Goal: Task Accomplishment & Management: Use online tool/utility

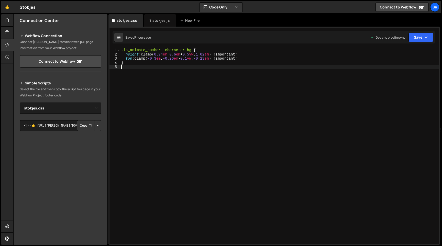
select select "45630"
click at [162, 16] on div "stokjes.js" at bounding box center [160, 20] width 32 height 12
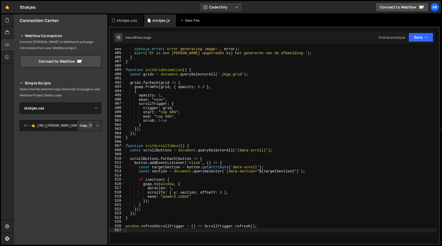
click at [163, 98] on div "console . error ( 'Error generating image:' , error ) ; alert ( 'Er is een [PER…" at bounding box center [280, 149] width 312 height 204
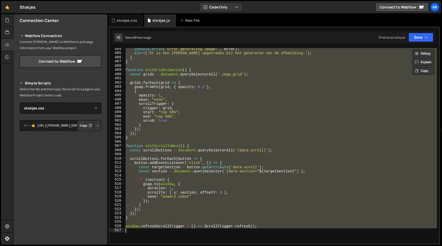
paste textarea "}"
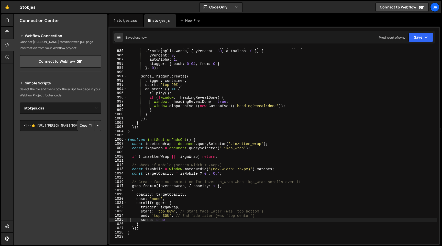
scroll to position [4195, 0]
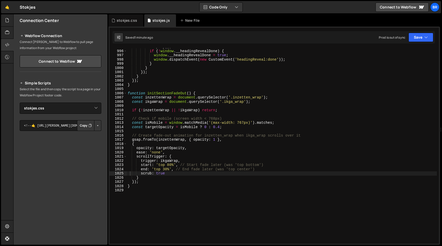
click at [99, 127] on div "Simple Scripts Select the file and then copy the script to a page in your Webfl…" at bounding box center [61, 155] width 94 height 162
click at [98, 127] on button "Button group with nested dropdown" at bounding box center [97, 125] width 7 height 11
click at [88, 139] on link "Copy Production css" at bounding box center [77, 142] width 45 height 7
click at [94, 121] on button "Button group with nested dropdown" at bounding box center [97, 125] width 7 height 11
click at [84, 133] on link "Copy Staging css" at bounding box center [77, 135] width 45 height 7
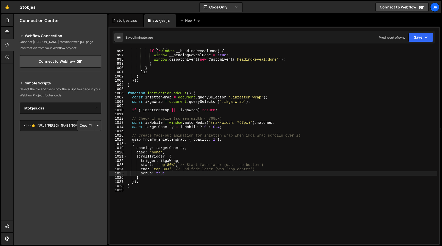
type textarea "function initSectionFadeOut() {"
click at [245, 93] on div "tl . play ( ) ; if ( ! window . __headingRevealDone ) { window . __headingRevea…" at bounding box center [282, 147] width 310 height 204
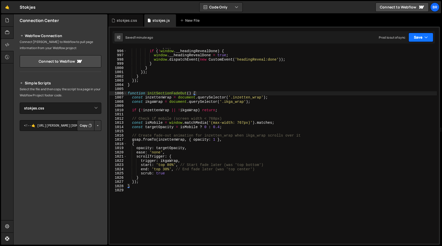
click at [426, 36] on icon "button" at bounding box center [426, 37] width 4 height 5
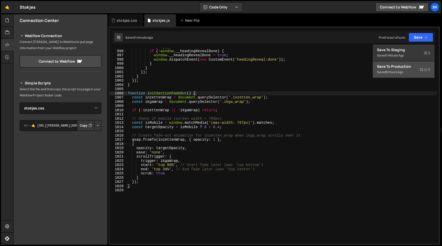
click at [397, 67] on div "Save to Production S" at bounding box center [403, 66] width 53 height 5
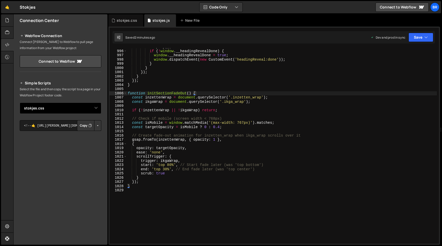
click at [72, 107] on select "Select File stokjes.js stokjes.css" at bounding box center [61, 107] width 82 height 11
select select "45534"
click at [20, 102] on select "Select File stokjes.js stokjes.css" at bounding box center [61, 107] width 82 height 11
click at [0, 0] on button "Copy" at bounding box center [0, 0] width 0 height 0
click at [176, 152] on div "tl . play ( ) ; if ( ! window . __headingRevealDone ) { window . __headingRevea…" at bounding box center [282, 147] width 310 height 204
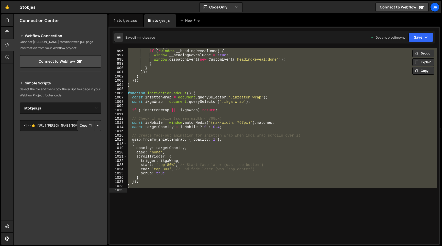
paste textarea
type textarea "}"
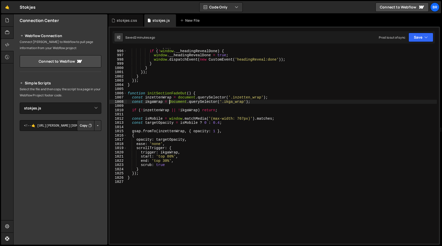
click at [168, 100] on div "tl . play ( ) ; if ( ! window . __headingRevealDone ) { window . __headingRevea…" at bounding box center [282, 147] width 310 height 204
paste textarea
type textarea "}"
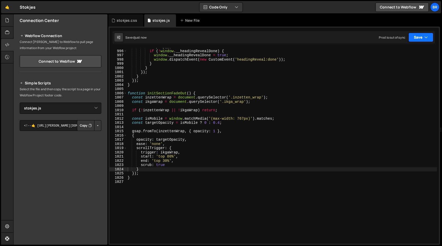
click at [423, 40] on button "Save" at bounding box center [420, 37] width 25 height 9
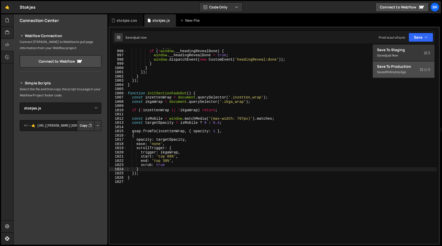
click at [397, 66] on div "Save to Production S" at bounding box center [403, 66] width 53 height 5
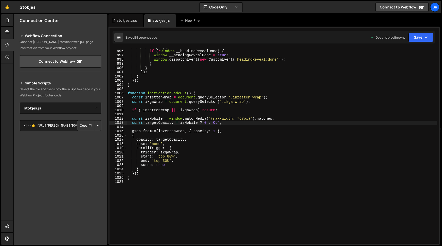
click at [194, 124] on div "tl . play ( ) ; if ( ! window . __headingRevealDone ) { window . __headingRevea…" at bounding box center [282, 147] width 310 height 204
paste textarea
type textarea "}"
click at [237, 149] on div "tl . play ( ) ; if ( ! window . __headingRevealDone ) { window . __headingRevea…" at bounding box center [282, 147] width 310 height 204
paste textarea
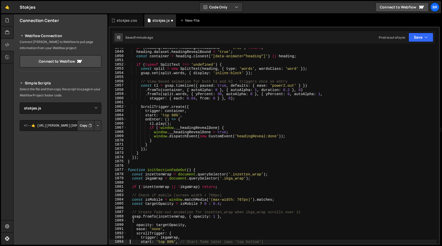
scroll to position [4418, 0]
type textarea "ease: 'none',"
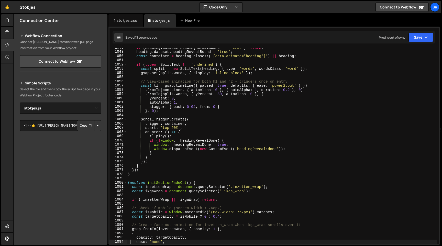
click at [286, 59] on div "if ( heading . dataset . headingRevealBound === 'true' ) return ; heading . dat…" at bounding box center [282, 147] width 310 height 204
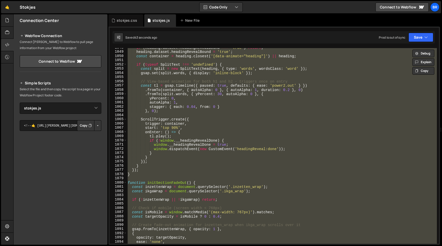
paste textarea
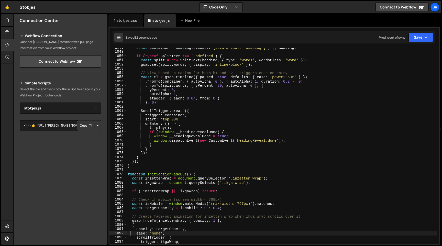
click at [190, 95] on div "const container = heading . closest ( '[data-animate="heading"]' ) || heading ;…" at bounding box center [282, 147] width 310 height 204
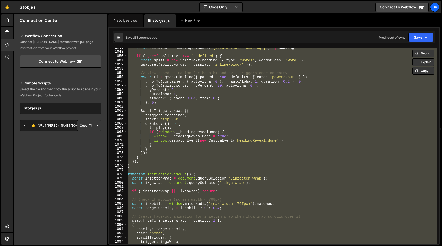
paste textarea
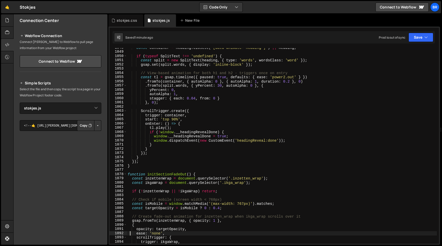
click at [183, 128] on div "const container = heading . closest ( '[data-animate="heading"]' ) || heading ;…" at bounding box center [282, 147] width 310 height 204
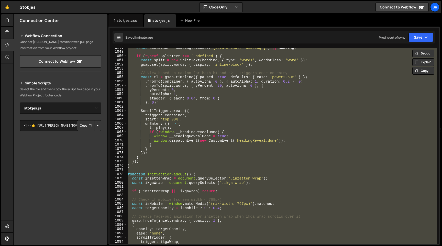
paste textarea
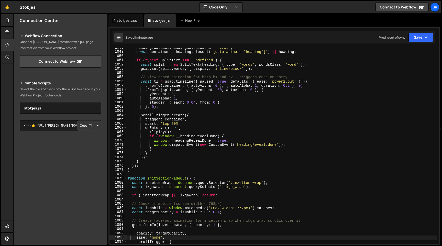
click at [200, 153] on div "heading . dataset . headingRevealBound = 'true' ; const container = heading . c…" at bounding box center [282, 147] width 310 height 204
paste textarea
click at [207, 108] on div "heading . dataset . headingRevealBound = 'true' ; const container = heading . c…" at bounding box center [282, 147] width 310 height 204
paste textarea
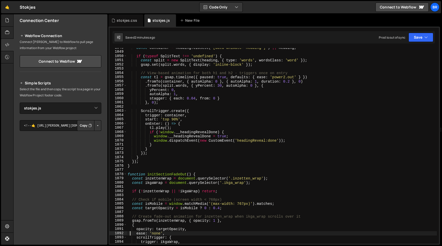
click at [186, 102] on div "const container = heading . closest ( '[data-animate="heading"]' ) || heading ;…" at bounding box center [282, 147] width 310 height 204
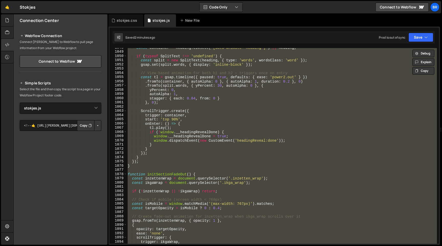
paste textarea
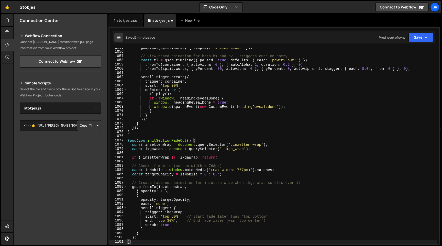
scroll to position [4447, 0]
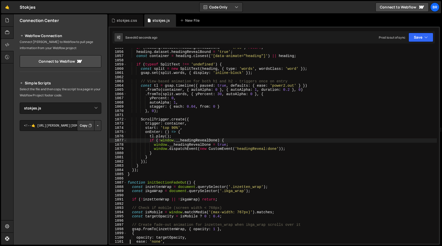
click at [195, 141] on div "if ( heading . dataset . headingRevealBound === 'true' ) return ; heading . dat…" at bounding box center [282, 147] width 310 height 204
paste textarea
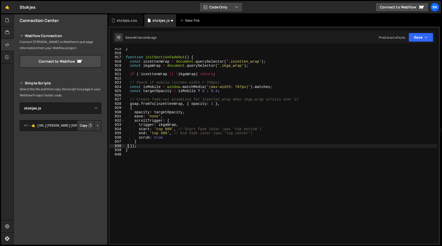
scroll to position [3855, 0]
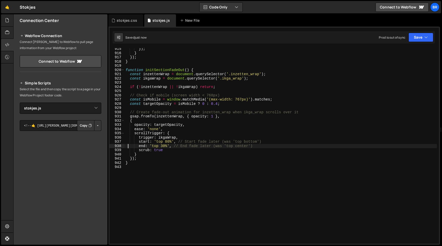
click at [252, 124] on div "}) ; } }) ; } function initSectionFadeOut ( ) { const inzettenWrap = document .…" at bounding box center [280, 149] width 312 height 204
paste textarea
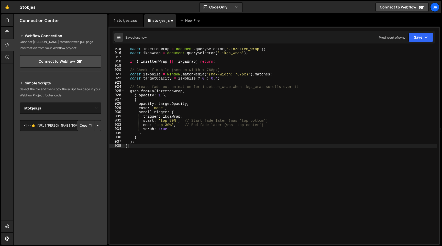
scroll to position [3860, 0]
click at [420, 31] on div "} 915 916 917 918 919 920 921 922 923 924 925 926 927 928 929 930 931 932 933 9…" at bounding box center [273, 136] width 331 height 218
click at [420, 38] on button "Save" at bounding box center [420, 37] width 25 height 9
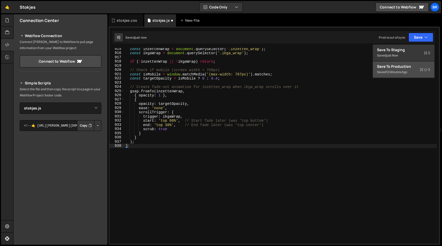
click at [402, 66] on div "Save to Production S" at bounding box center [403, 66] width 53 height 5
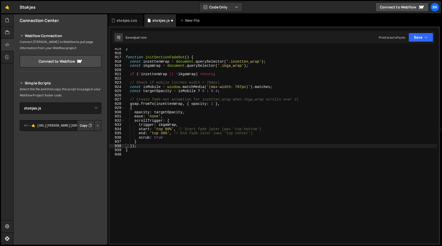
scroll to position [3855, 0]
click at [422, 36] on button "Save" at bounding box center [417, 37] width 31 height 9
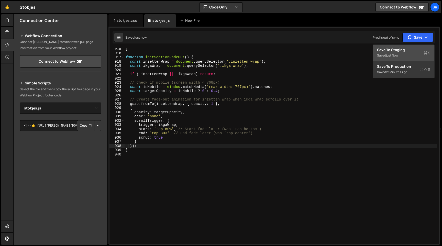
click at [398, 49] on div "Save to Staging S" at bounding box center [403, 49] width 53 height 5
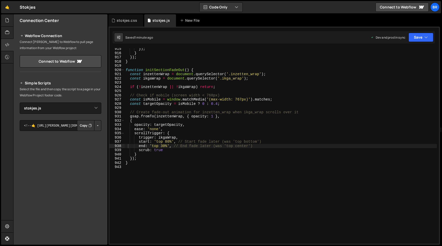
click at [216, 119] on div "}) ; } }) ; } function initSectionFadeOut ( ) { const inzettenWrap = document .…" at bounding box center [280, 149] width 312 height 204
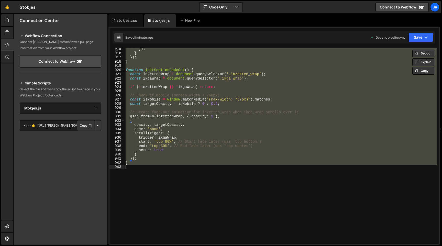
paste textarea
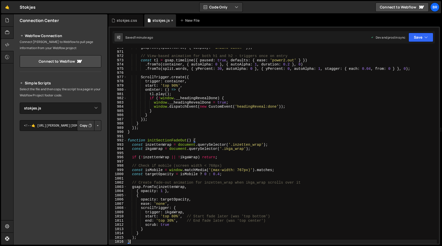
scroll to position [4089, 0]
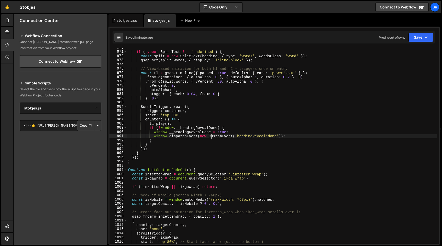
click at [211, 135] on div "if ( typeof SplitText !== 'undefined' ) { const split = new SplitText ( heading…" at bounding box center [282, 147] width 310 height 204
paste textarea
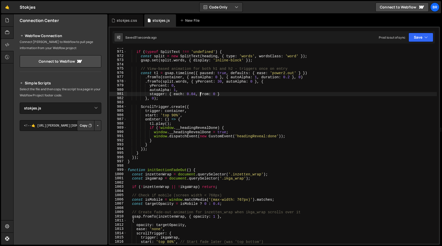
click at [201, 94] on div "if ( typeof SplitText !== 'undefined' ) { const split = new SplitText ( heading…" at bounding box center [282, 147] width 310 height 204
paste textarea
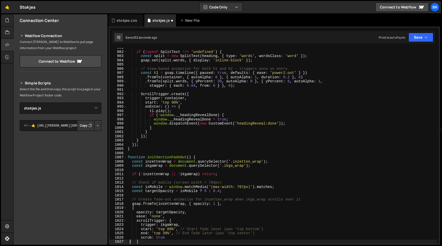
scroll to position [4135, 0]
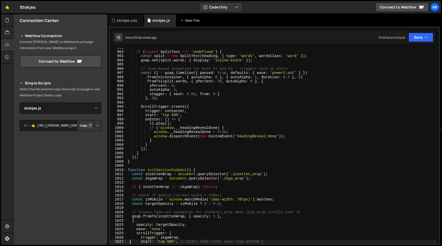
click at [181, 108] on div "if ( typeof SplitText !== 'undefined' ) { const split = new SplitText ( heading…" at bounding box center [282, 147] width 310 height 204
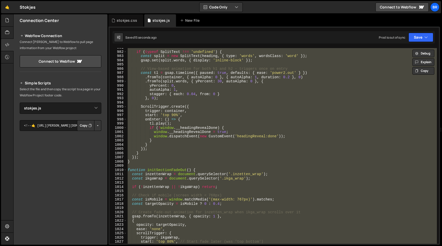
paste textarea
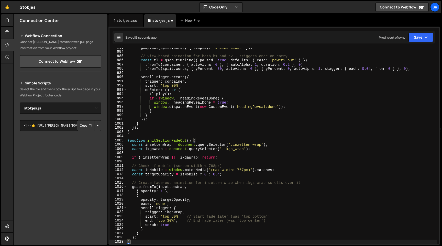
scroll to position [4143, 0]
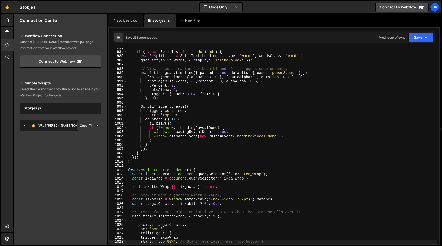
click at [202, 111] on div "if ( typeof SplitText !== 'undefined' ) { const split = new SplitText ( heading…" at bounding box center [282, 147] width 310 height 204
paste textarea
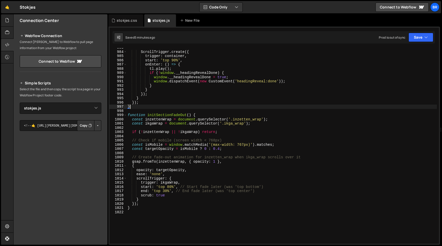
click at [197, 108] on div "ScrollTrigger . create ({ trigger : container , start : 'top 90%' , onEnter : (…" at bounding box center [282, 147] width 310 height 204
paste textarea
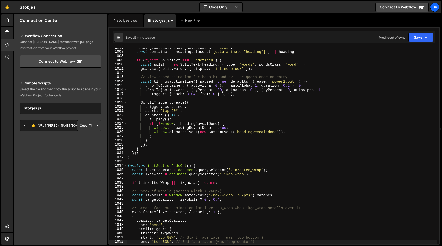
scroll to position [4240, 0]
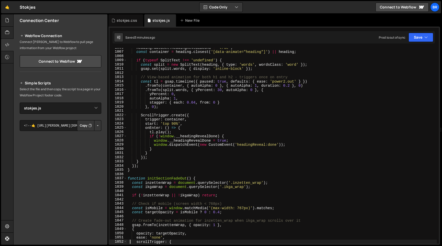
click at [187, 107] on div "heading . dataset . headingRevealBound = 'true' ; const container = heading . c…" at bounding box center [282, 147] width 310 height 204
type textarea "}"
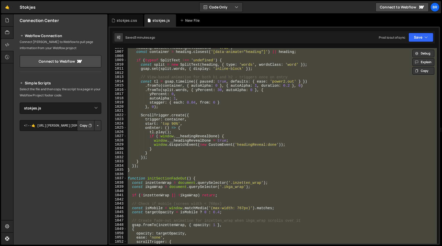
paste textarea
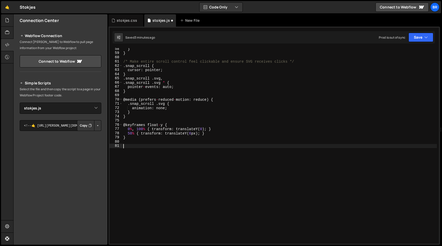
scroll to position [237, 0]
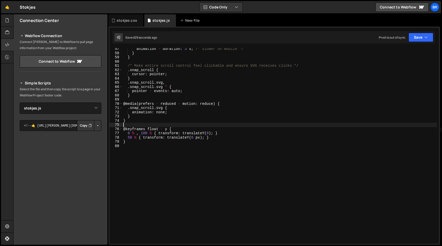
click at [133, 126] on div "animation - duration : 3 s ; /* Slower on mobile */ } } /* Make entire scroll c…" at bounding box center [279, 149] width 314 height 204
type textarea "}"
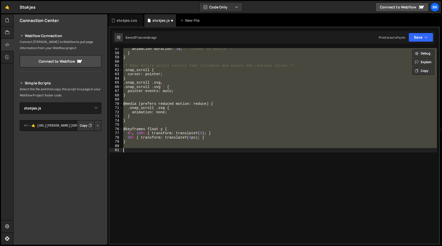
type textarea "}"
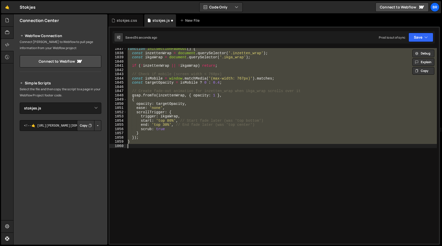
click at [182, 191] on div "function initSectionFadeOut ( ) { const inzettenWrap = document . querySelector…" at bounding box center [282, 146] width 310 height 196
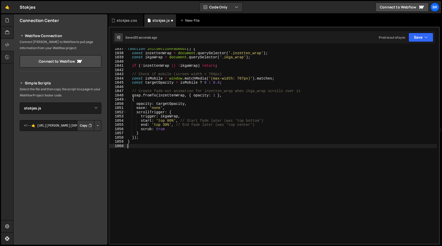
paste textarea
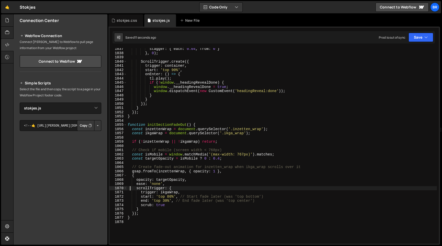
click at [205, 170] on div "stagger : { each : 0.04 , from : 0 } } , 0 ) ; ScrollTrigger . create ({ trigge…" at bounding box center [282, 149] width 310 height 204
click at [127, 17] on div "stokjes.css" at bounding box center [125, 20] width 35 height 12
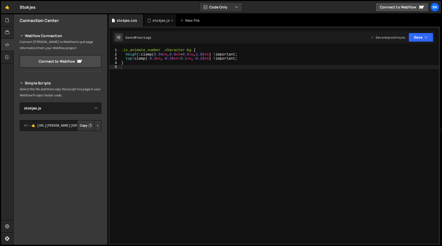
click at [159, 17] on div "stokjes.js" at bounding box center [160, 20] width 32 height 12
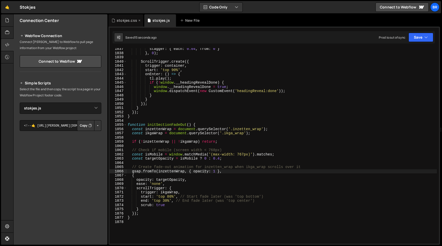
click at [134, 21] on div "stokjes.css" at bounding box center [127, 20] width 20 height 5
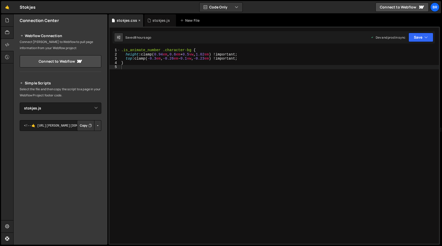
click at [139, 21] on icon at bounding box center [139, 20] width 4 height 5
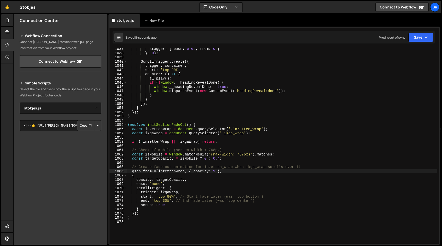
click at [157, 89] on div "stagger : { each : 0.04 , from : 0 } } , 0 ) ; ScrollTrigger . create ({ trigge…" at bounding box center [282, 149] width 310 height 204
click at [185, 132] on div "stagger : { each : 0.04 , from : 0 } } , 0 ) ; ScrollTrigger . create ({ trigge…" at bounding box center [282, 149] width 310 height 204
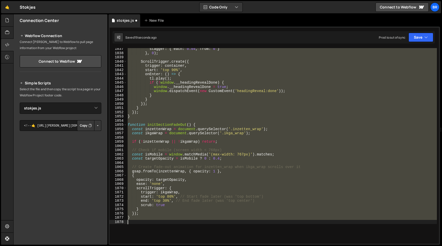
click at [198, 88] on div "stagger : { each : 0.04 , from : 0 } } , 0 ) ; ScrollTrigger . create ({ trigge…" at bounding box center [282, 146] width 310 height 196
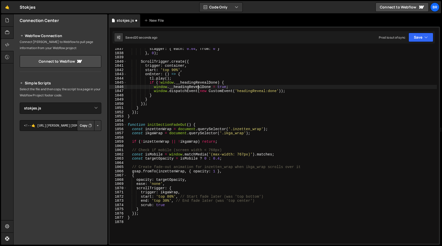
click at [232, 210] on div "stagger : { each : 0.04 , from : 0 } } , 0 ) ; ScrollTrigger . create ({ trigge…" at bounding box center [282, 149] width 310 height 204
click at [187, 183] on div "stagger : { each : 0.04 , from : 0 } } , 0 ) ; ScrollTrigger . create ({ trigge…" at bounding box center [282, 149] width 310 height 204
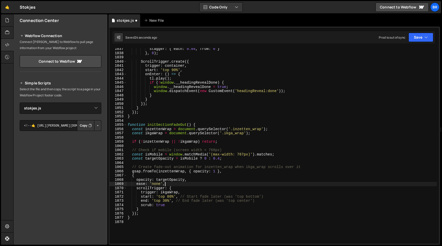
paste textarea
click at [230, 98] on div "stagger : { each : 0.04 , from : 0 } } , 0 ) ; ScrollTrigger . create ({ trigge…" at bounding box center [282, 149] width 310 height 204
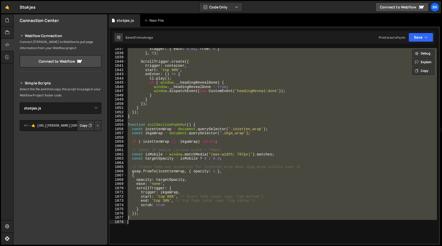
paste textarea
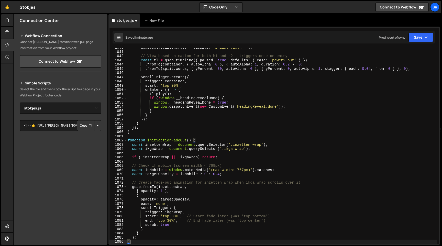
scroll to position [4384, 0]
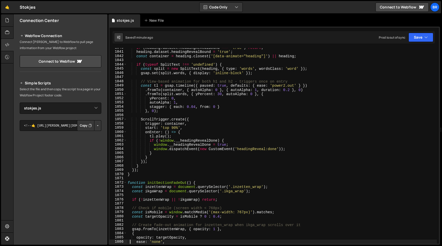
click at [254, 176] on div "if ( heading . dataset . headingRevealBound === 'true' ) return ; heading . dat…" at bounding box center [282, 147] width 310 height 204
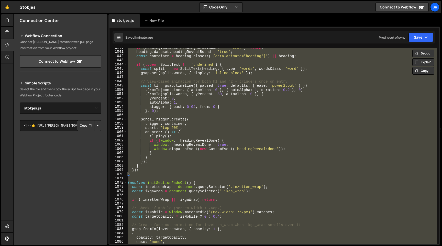
paste textarea
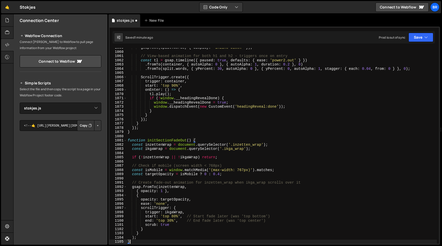
scroll to position [4464, 0]
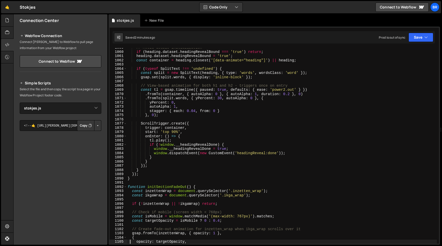
click at [227, 131] on div "// Avoid double-initialization if ( heading . dataset . headingRevealBound === …" at bounding box center [282, 147] width 310 height 204
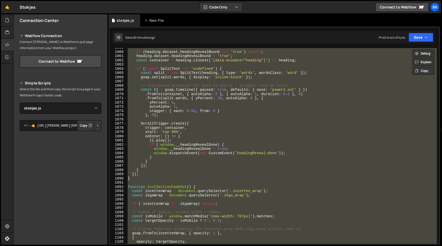
paste textarea
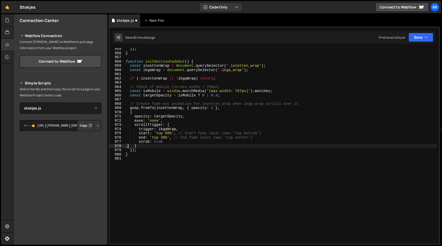
scroll to position [4024, 0]
type textarea "start: 'top 80%', // Start fade later (was 'top bottom')"
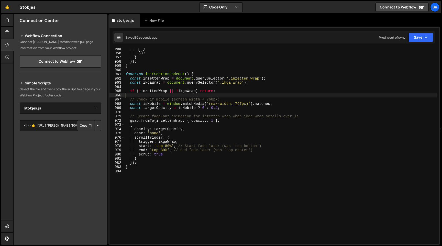
click at [211, 96] on div "} }) ; } }) ; } function initSectionFadeOut ( ) { const inzettenWrap = document…" at bounding box center [280, 149] width 312 height 204
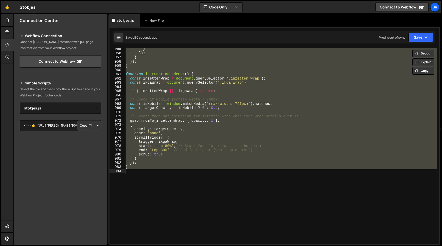
paste textarea
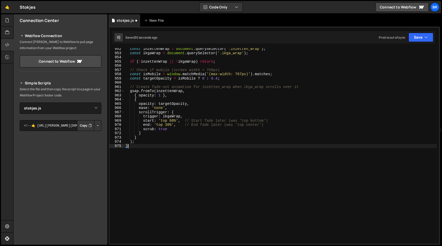
scroll to position [4011, 0]
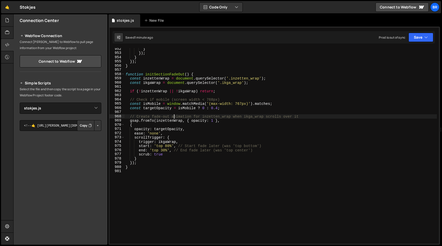
click at [174, 117] on div "} }) ; } }) ; } function initSectionFadeOut ( ) { const inzettenWrap = document…" at bounding box center [280, 149] width 312 height 204
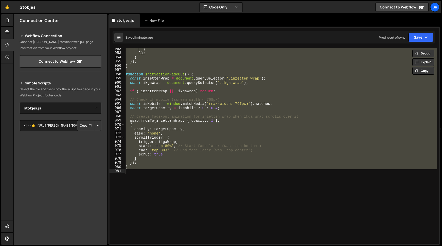
paste textarea
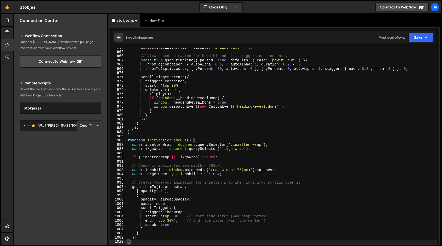
scroll to position [4063, 0]
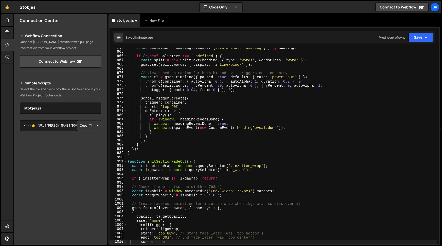
type textarea "trigger: ikgaWrap,"
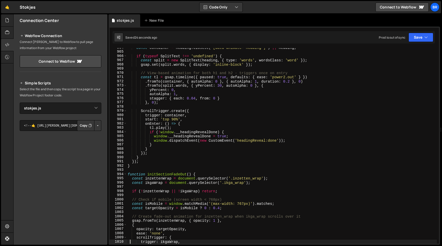
click at [198, 66] on div "const container = heading . closest ( '[data-animate="heading"]' ) || heading ;…" at bounding box center [282, 147] width 310 height 204
paste textarea
click at [211, 78] on div "const container = heading . closest ( '[data-animate="heading"]' ) || heading ;…" at bounding box center [282, 147] width 310 height 204
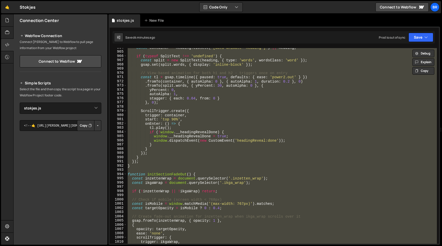
paste textarea
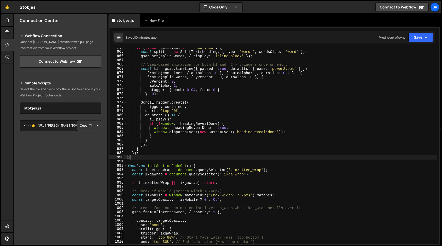
click at [270, 156] on div "if ( typeof SplitText !== 'undefined' ) { const split = new SplitText ( heading…" at bounding box center [282, 147] width 310 height 204
paste textarea
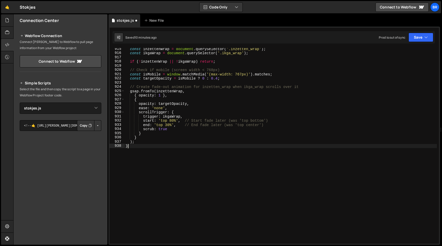
scroll to position [3855, 0]
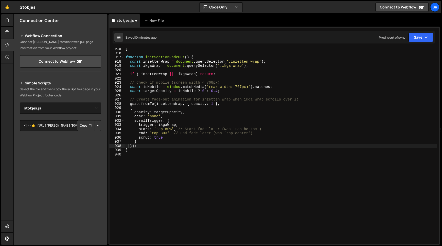
type textarea "end: 'top 30%', // End fade later (was 'top center')"
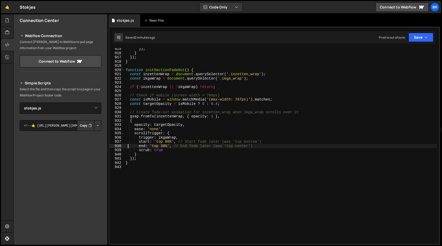
click at [195, 67] on div "}) ; } }) ; } function initSectionFadeOut ( ) { const inzettenWrap = document .…" at bounding box center [280, 149] width 312 height 204
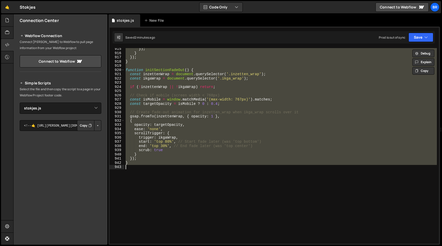
paste textarea
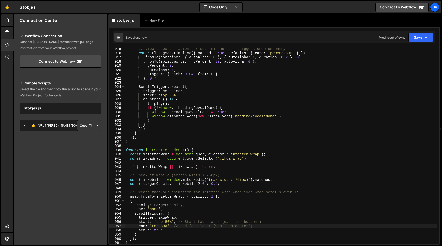
click at [430, 42] on div "Saved just now Prod is out of sync Upgrade to Edit Save Save to Staging S Saved…" at bounding box center [273, 37] width 322 height 12
click at [430, 39] on button "Save" at bounding box center [420, 37] width 25 height 9
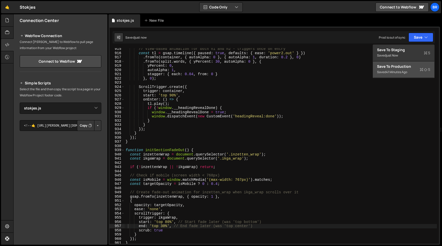
click at [402, 71] on div "41 minutes ago" at bounding box center [396, 72] width 21 height 4
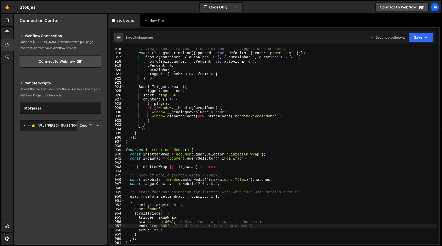
click at [205, 78] on div "// View-based animation for both h1 and h2 - triggers once on entry const tl = …" at bounding box center [280, 149] width 312 height 204
type textarea "}"
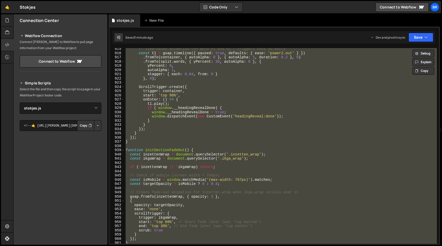
paste textarea
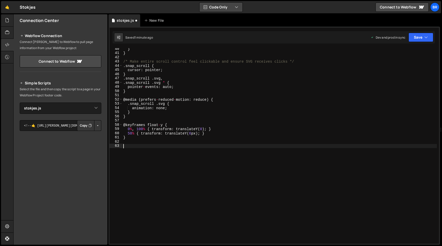
scroll to position [153, 0]
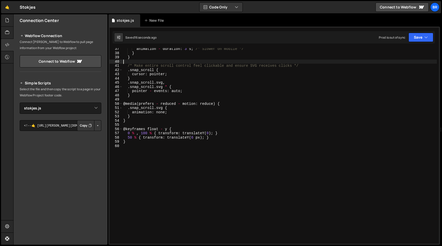
click at [177, 63] on div "animation - duration : 3 s ; /* Slower on mobile */ } } /* Make entire scroll c…" at bounding box center [279, 149] width 314 height 204
type textarea "}"
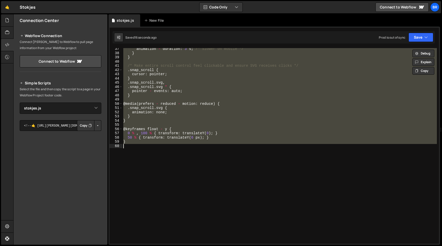
paste textarea
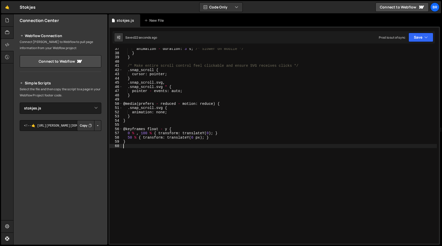
click at [198, 173] on div "animation - duration : 3 s ; /* Slower on mobile */ } } /* Make entire scroll c…" at bounding box center [279, 149] width 314 height 204
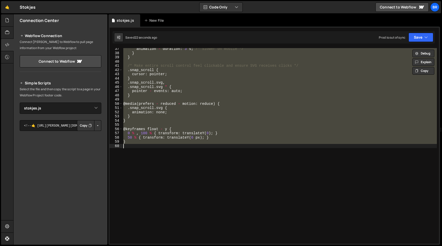
paste textarea
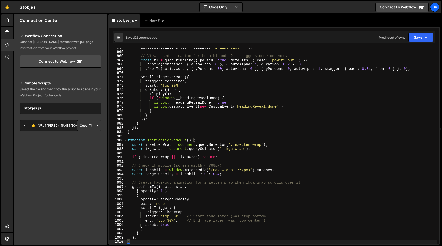
scroll to position [4063, 0]
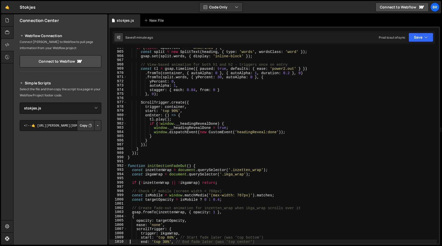
click at [188, 123] on div "if ( typeof SplitText !== 'undefined' ) { const split = new SplitText ( heading…" at bounding box center [282, 147] width 310 height 204
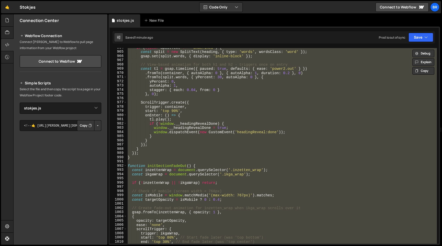
paste textarea
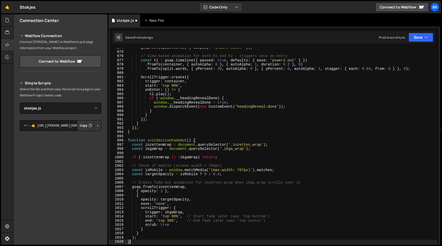
scroll to position [4106, 0]
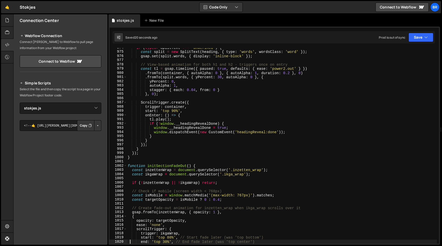
click at [200, 135] on div "if ( typeof SplitText !== 'undefined' ) { const split = new SplitText ( heading…" at bounding box center [282, 147] width 310 height 204
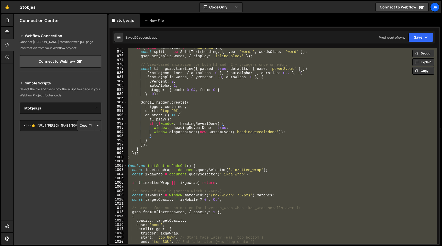
paste textarea
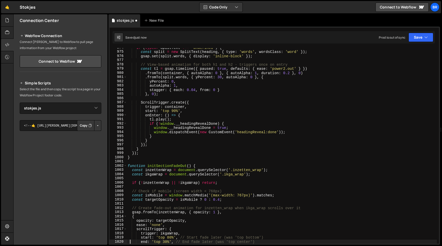
type textarea "end: 'top 30%', // End fade later (was 'top center')"
